Goal: Find specific page/section: Find specific page/section

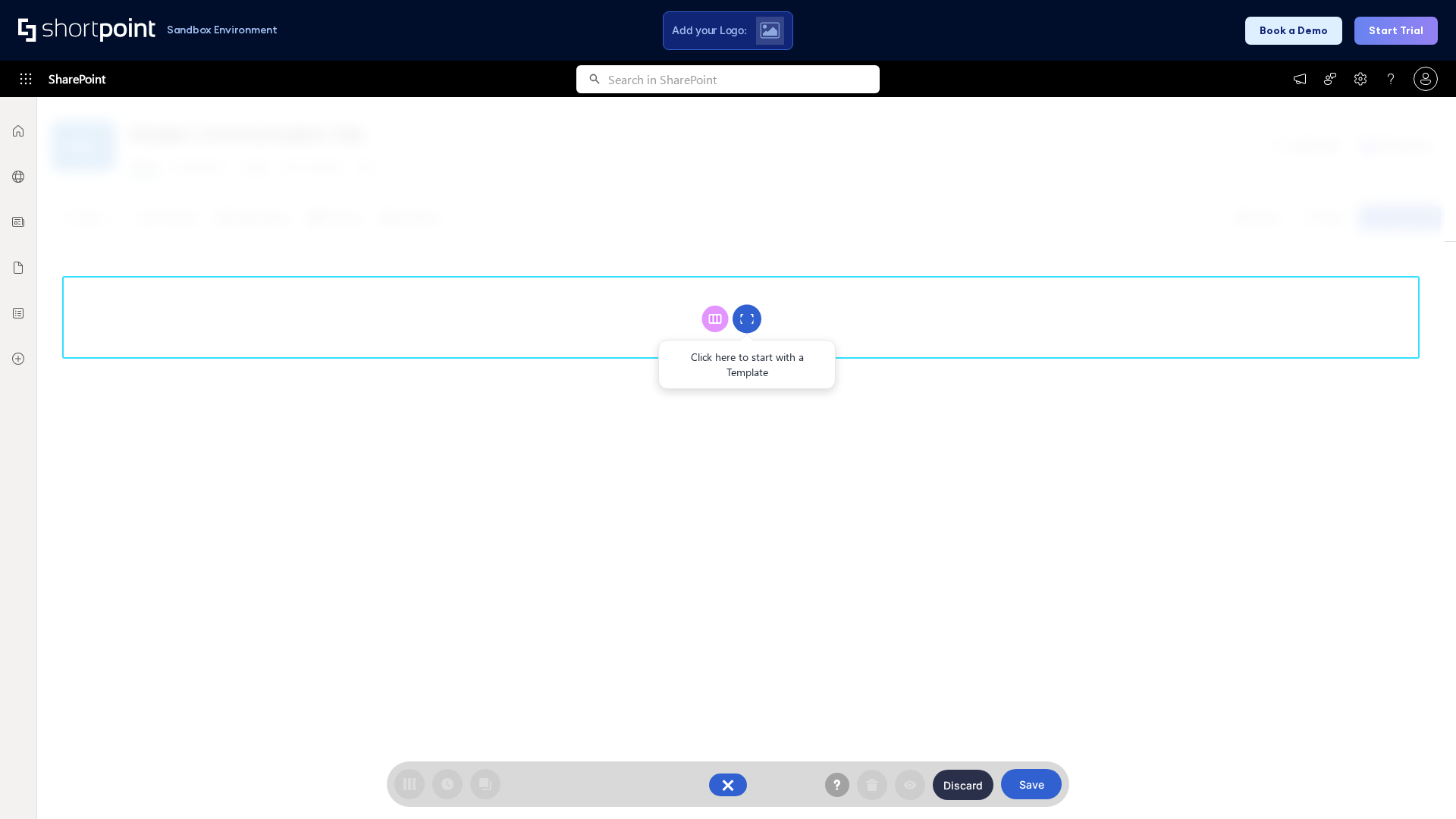
click at [748, 318] on circle at bounding box center [747, 319] width 29 height 29
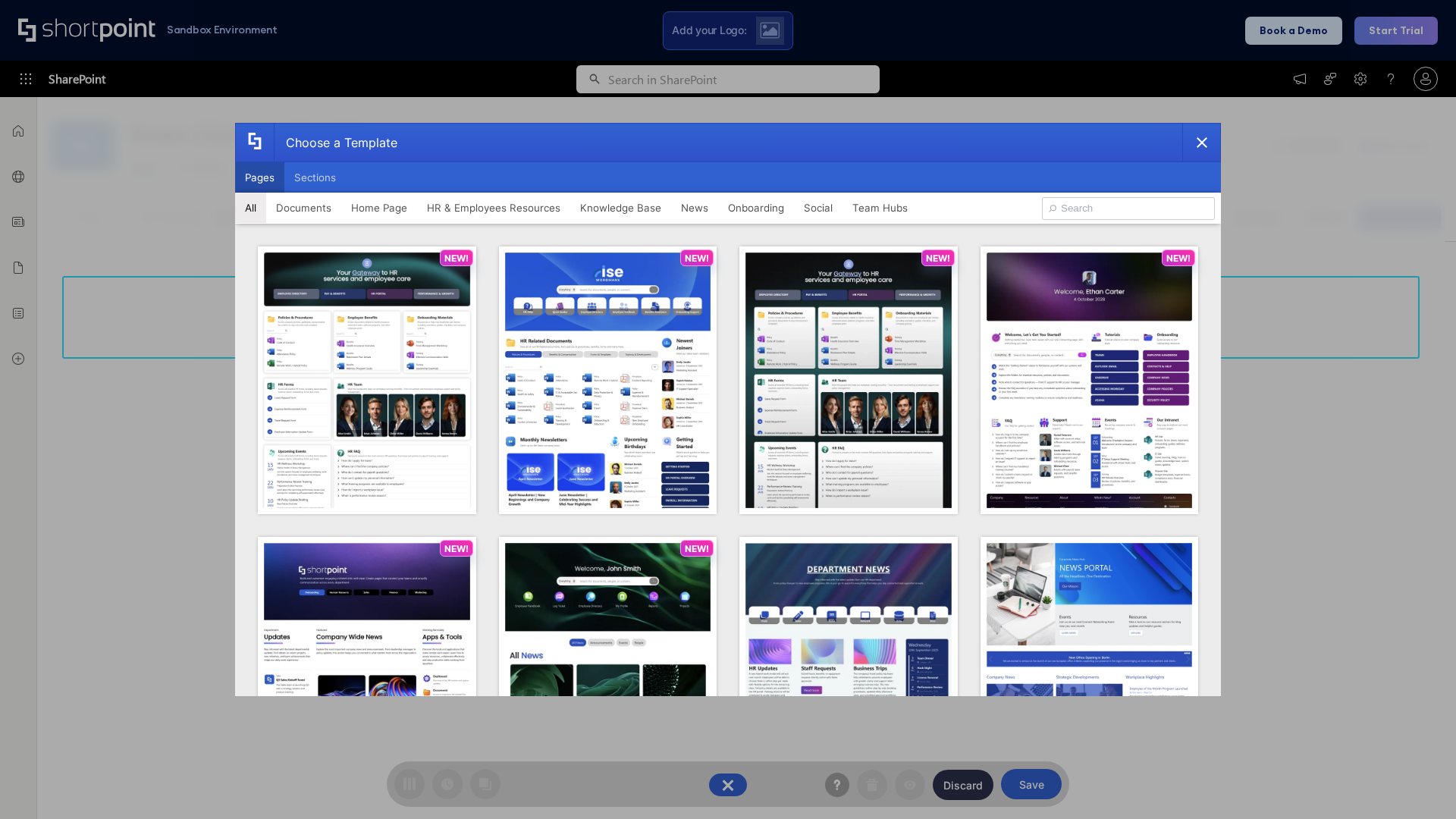
click at [260, 178] on button "Pages" at bounding box center [260, 177] width 49 height 31
type input "Knowledge Portal 2"
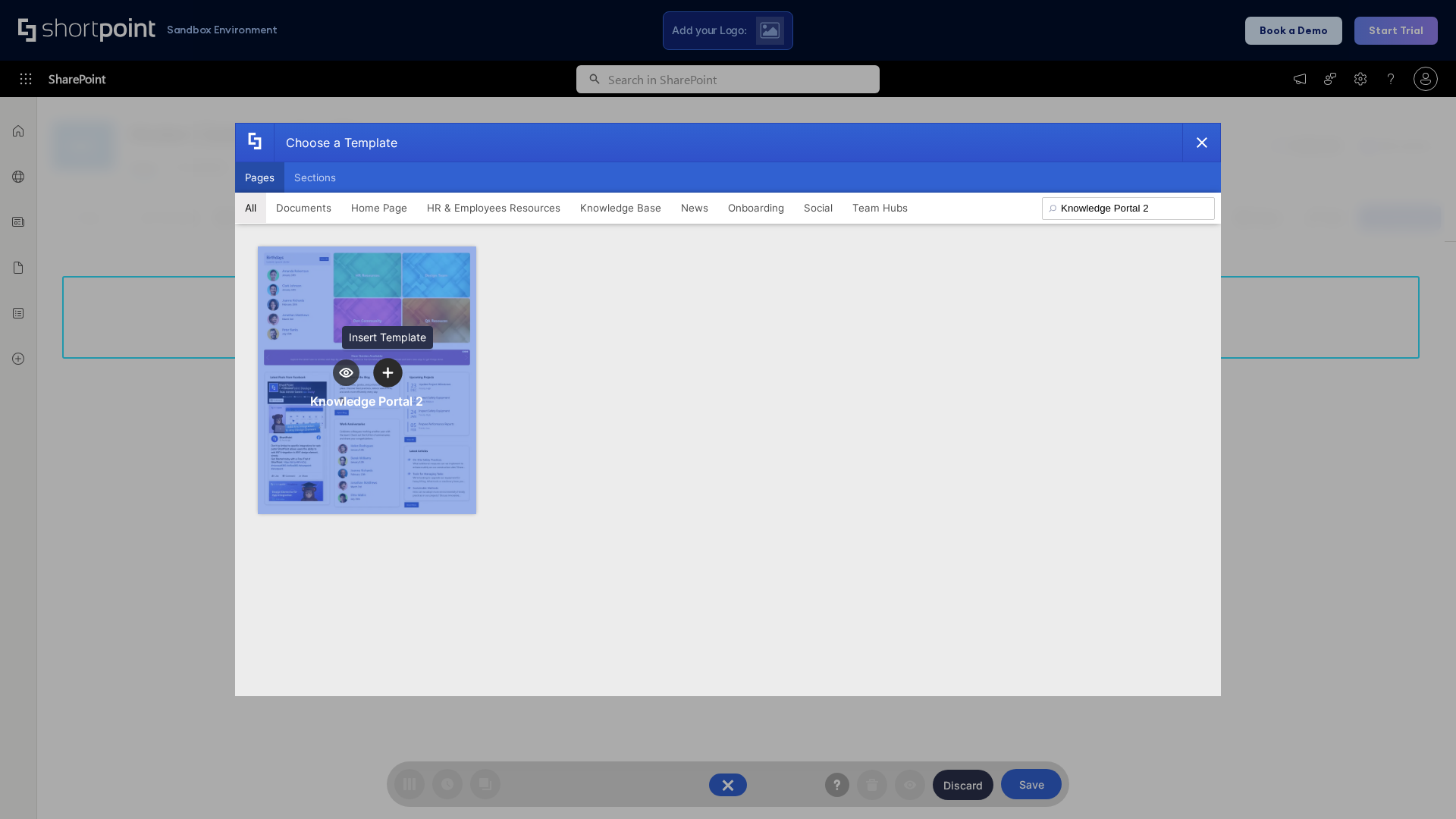
click at [387, 372] on icon "template selector" at bounding box center [387, 371] width 10 height 10
